Goal: Find specific page/section: Find specific page/section

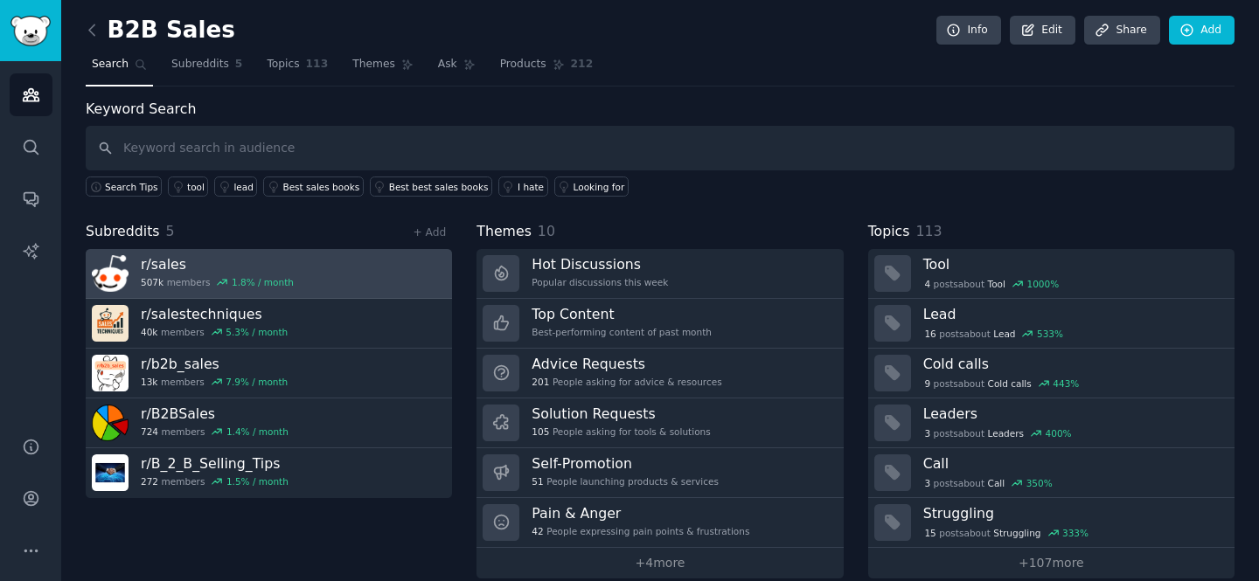
click at [172, 270] on h3 "r/ sales" at bounding box center [217, 264] width 153 height 18
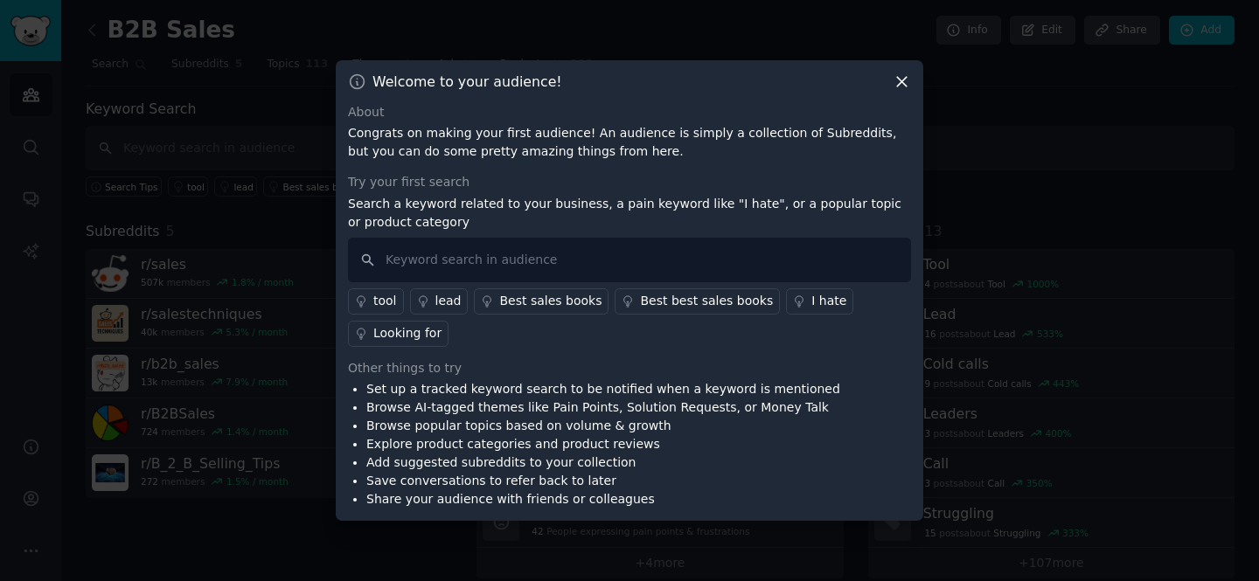
click at [904, 85] on icon at bounding box center [901, 82] width 18 height 18
